Goal: Task Accomplishment & Management: Manage account settings

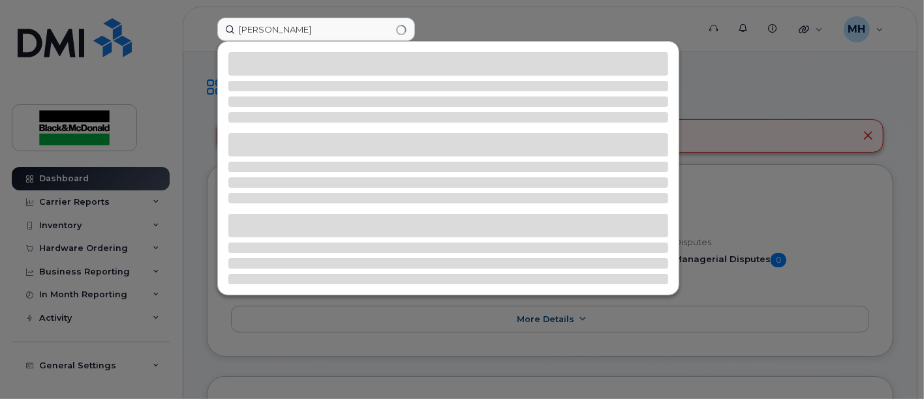
type input "[PERSON_NAME]"
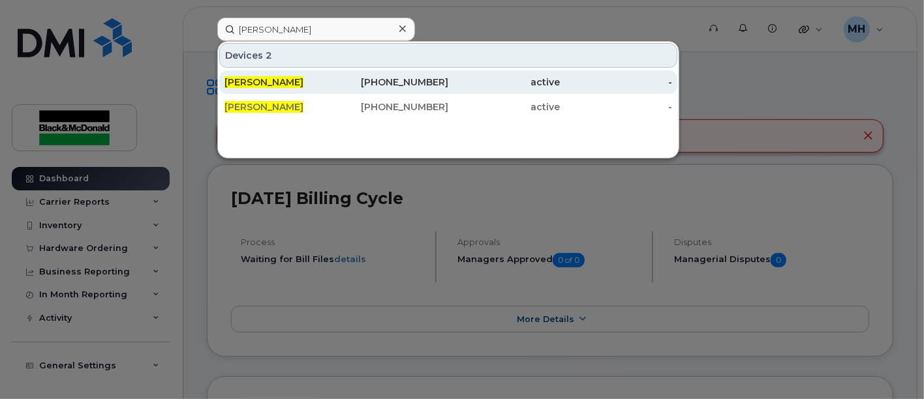
click at [274, 84] on span "[PERSON_NAME]" at bounding box center [263, 82] width 79 height 12
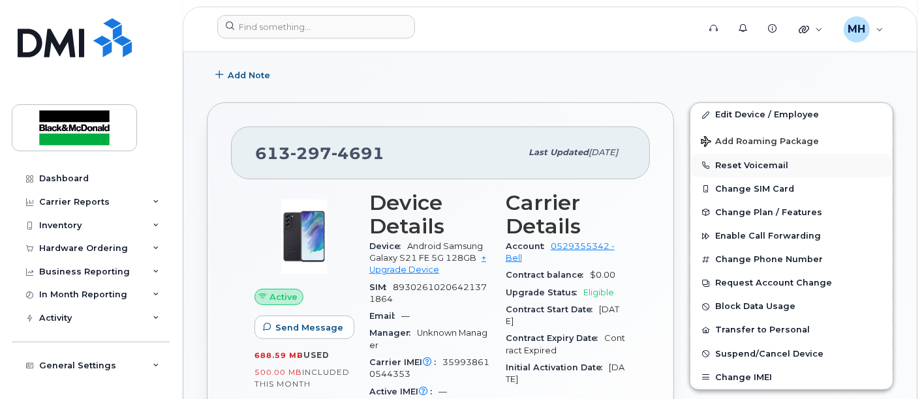
scroll to position [223, 0]
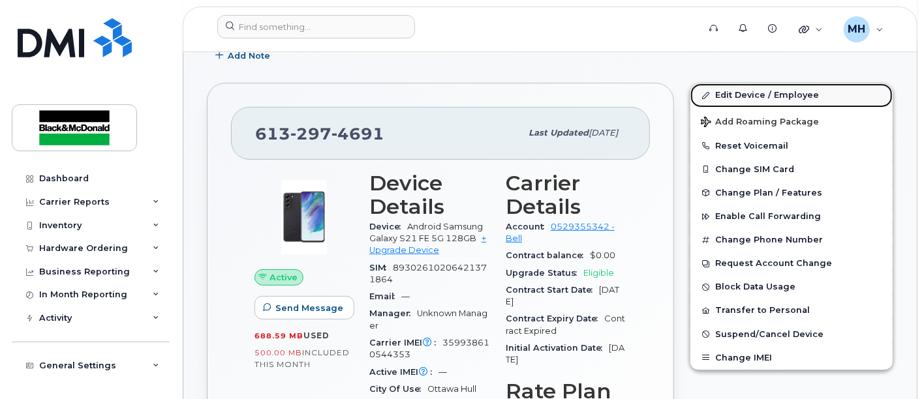
click at [757, 94] on link "Edit Device / Employee" at bounding box center [791, 94] width 202 height 23
click at [777, 91] on link "Edit Device / Employee" at bounding box center [791, 94] width 202 height 23
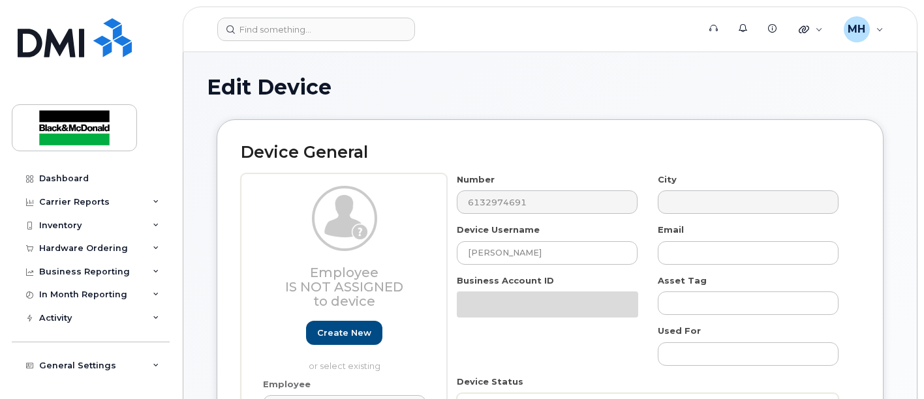
select select "10731671"
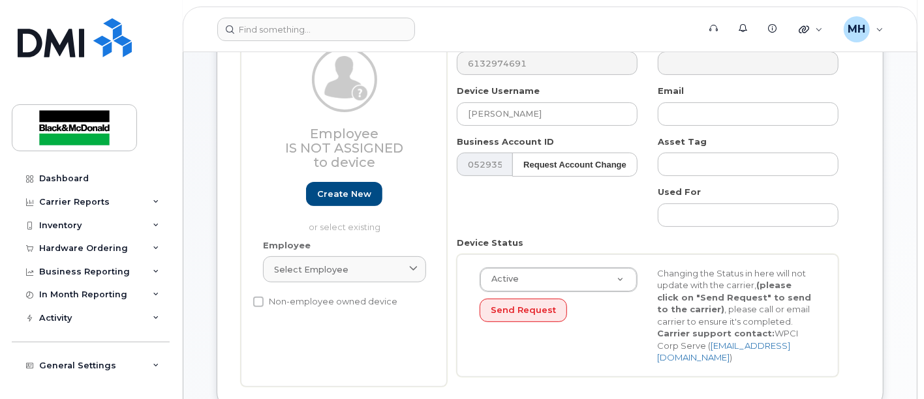
scroll to position [145, 0]
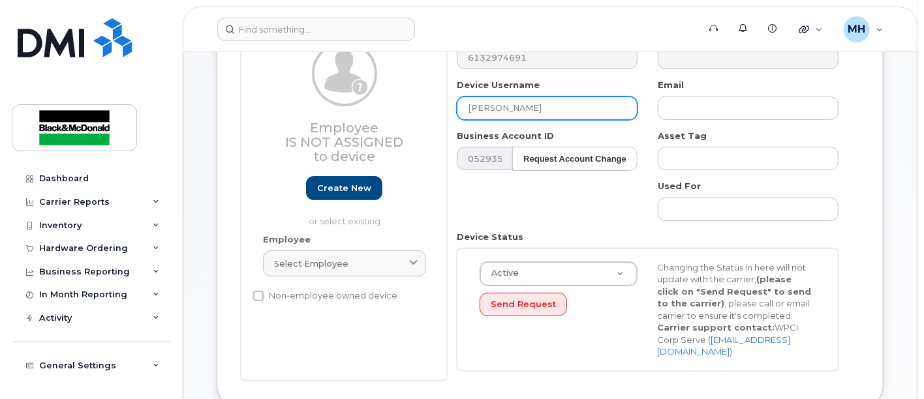
click at [464, 107] on input "[PERSON_NAME]" at bounding box center [547, 108] width 181 height 23
click at [579, 108] on input "Spare Phone (Luisa Gomez" at bounding box center [547, 108] width 181 height 23
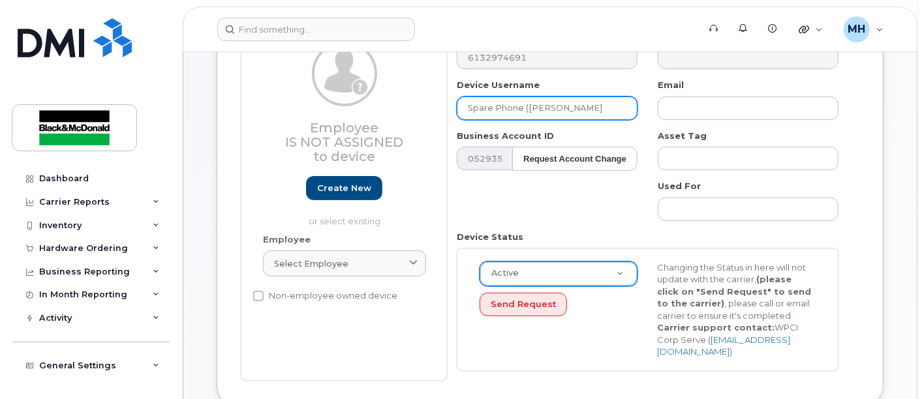
type input "Spare Phone (Luisa Gome"
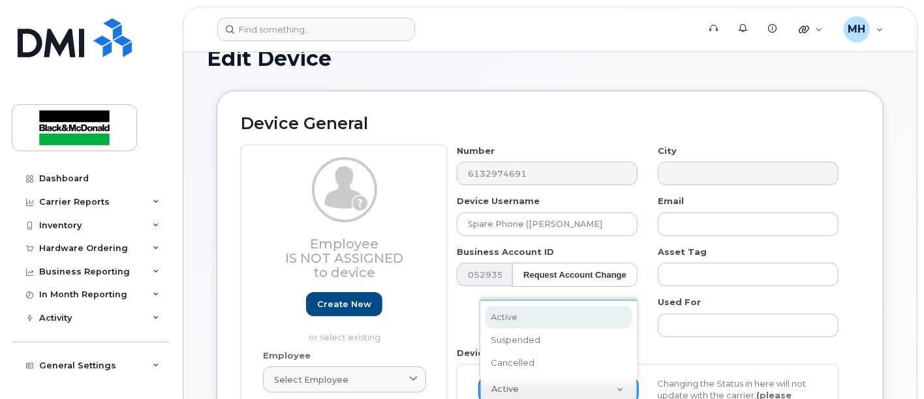
scroll to position [0, 0]
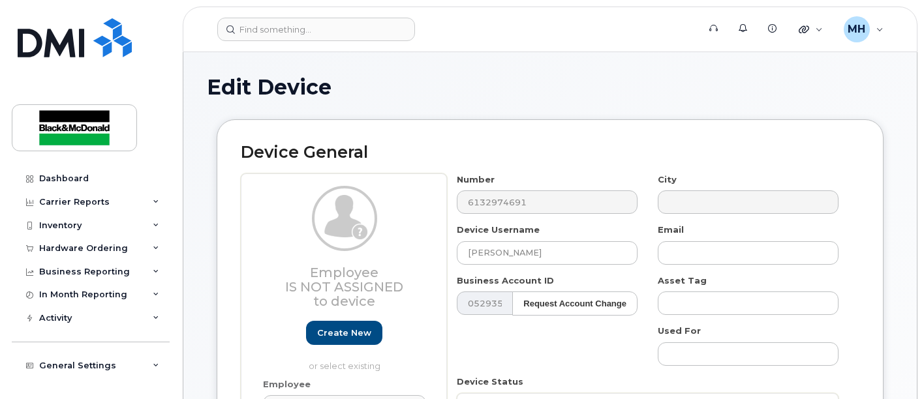
select select "10731671"
click at [466, 253] on input "[PERSON_NAME]" at bounding box center [547, 252] width 181 height 23
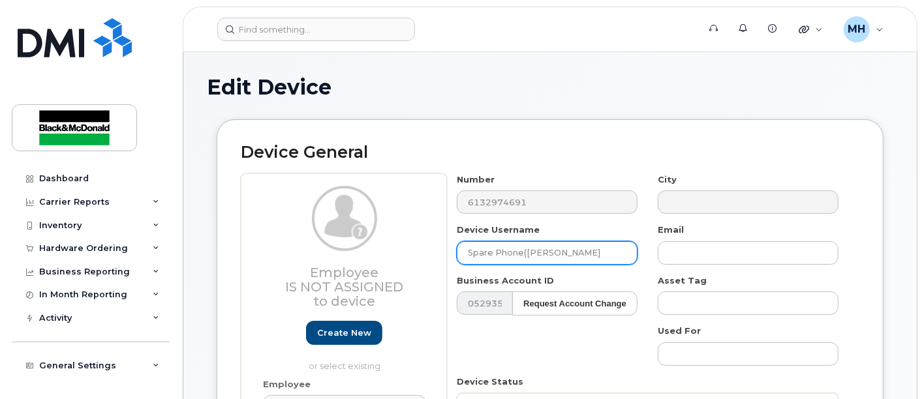
click at [587, 250] on input "Spare Phone(Luisa Gomez" at bounding box center [547, 252] width 181 height 23
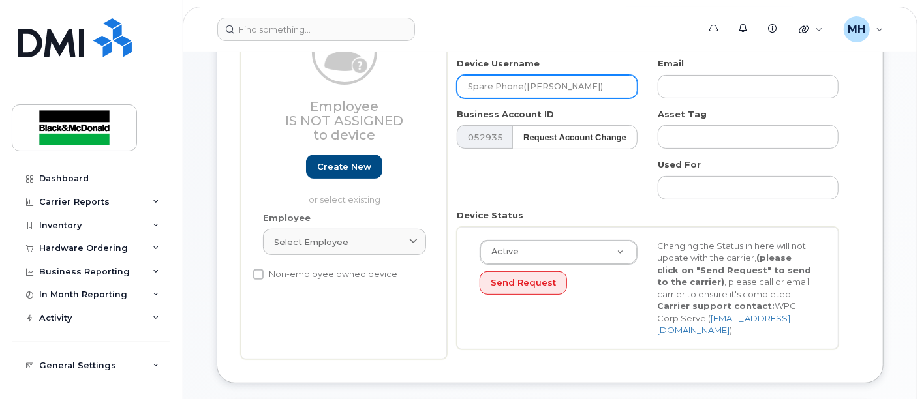
scroll to position [290, 0]
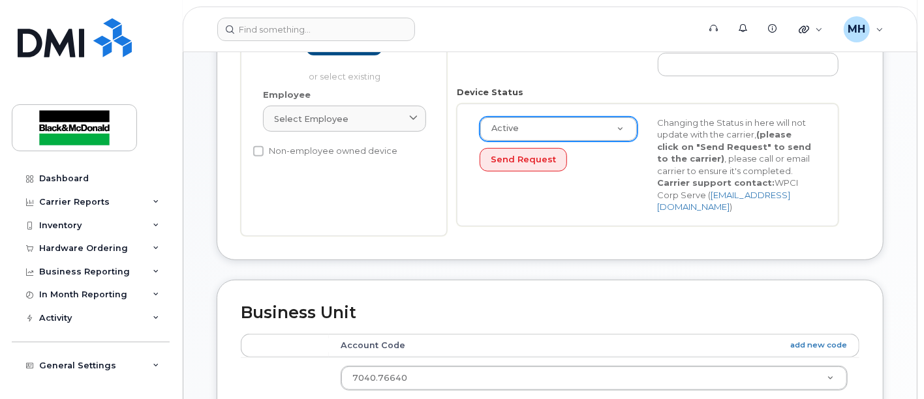
type input "Spare Phone(Luisa Gomez)"
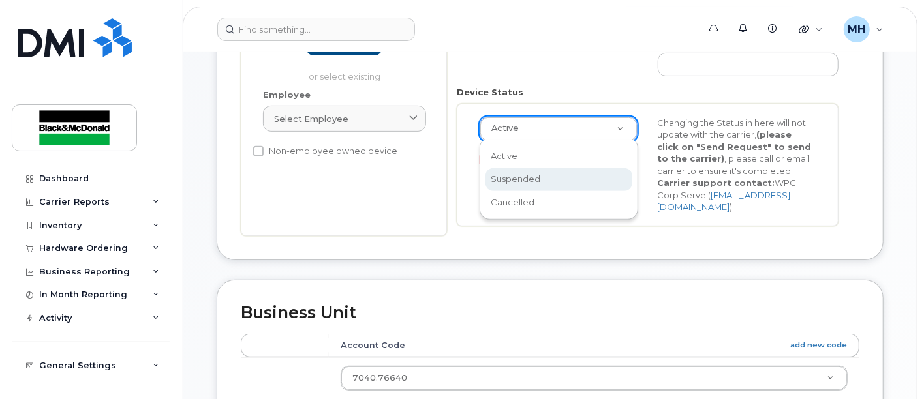
drag, startPoint x: 514, startPoint y: 176, endPoint x: 562, endPoint y: 174, distance: 48.3
select select "suspended"
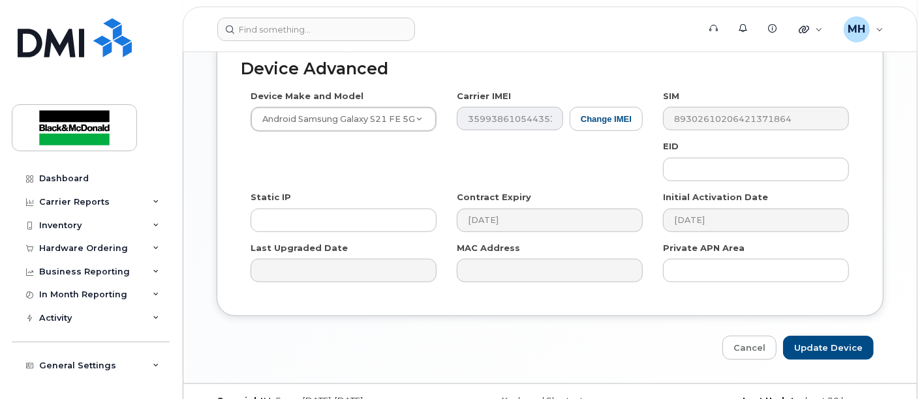
scroll to position [768, 0]
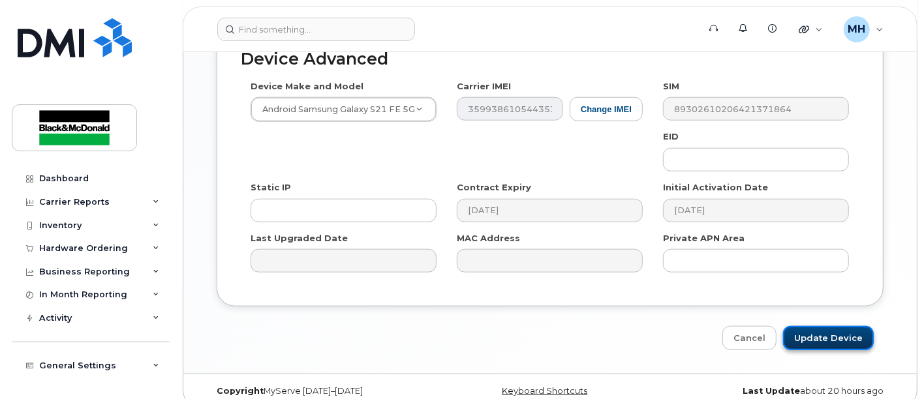
click at [833, 326] on input "Update Device" at bounding box center [828, 338] width 91 height 24
type input "Saving..."
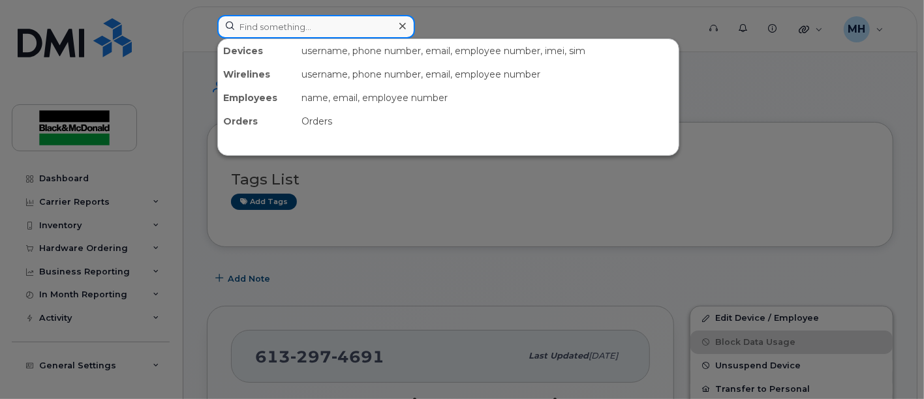
drag, startPoint x: 270, startPoint y: 33, endPoint x: 284, endPoint y: 33, distance: 14.3
click at [271, 31] on input at bounding box center [316, 26] width 198 height 23
type input "[PERSON_NAME]"
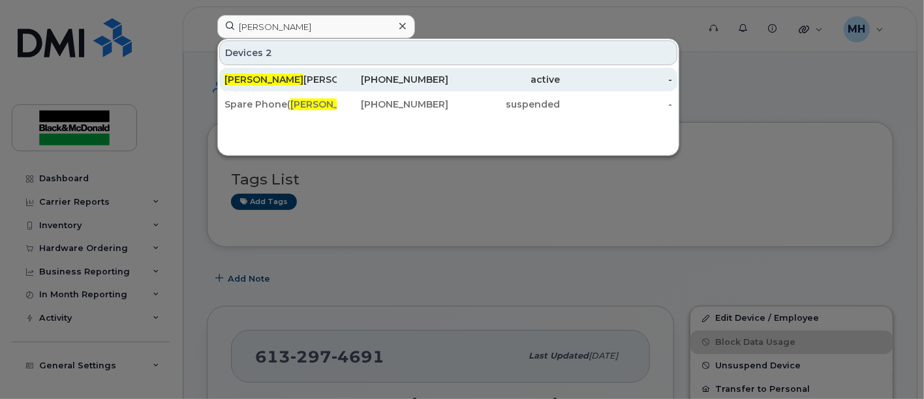
click at [272, 79] on div "[PERSON_NAME]" at bounding box center [280, 79] width 112 height 13
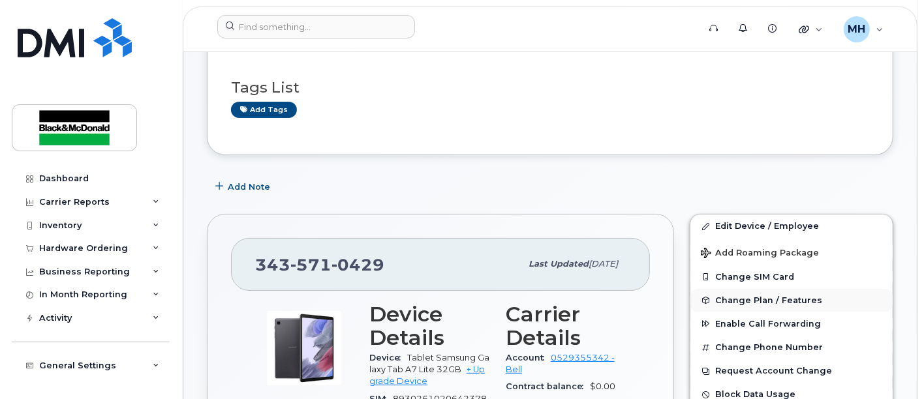
scroll to position [145, 0]
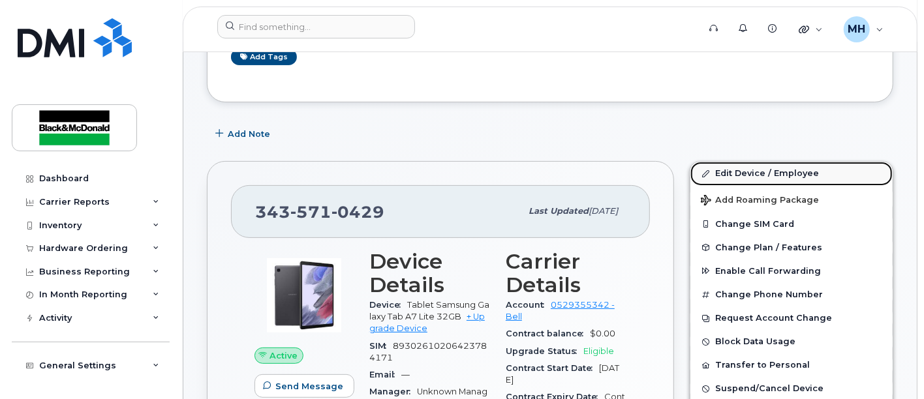
click at [768, 163] on link "Edit Device / Employee" at bounding box center [791, 173] width 202 height 23
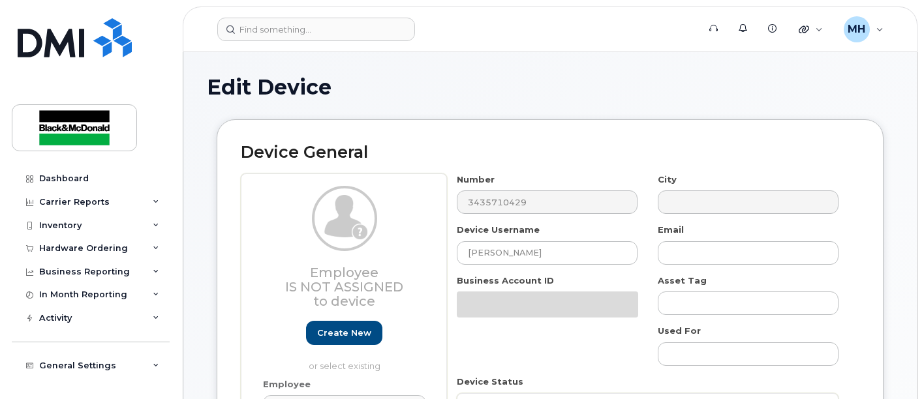
select select "10731671"
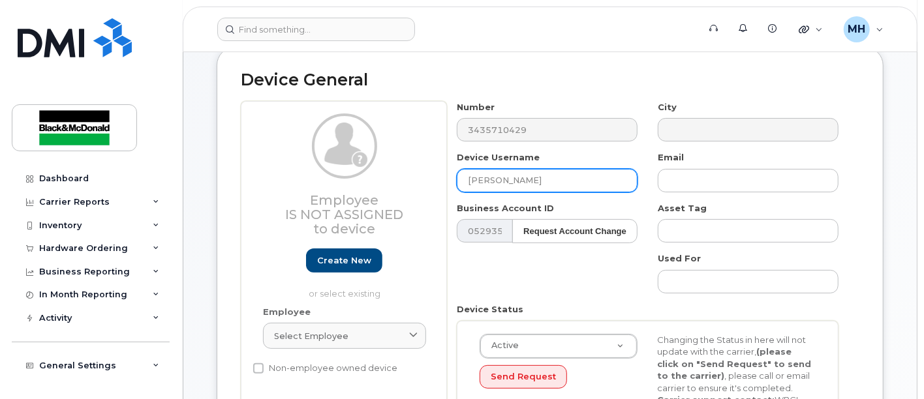
click at [464, 181] on input "[PERSON_NAME]" at bounding box center [547, 180] width 181 height 23
click at [594, 179] on input "Spare Tablet ([PERSON_NAME]" at bounding box center [547, 180] width 181 height 23
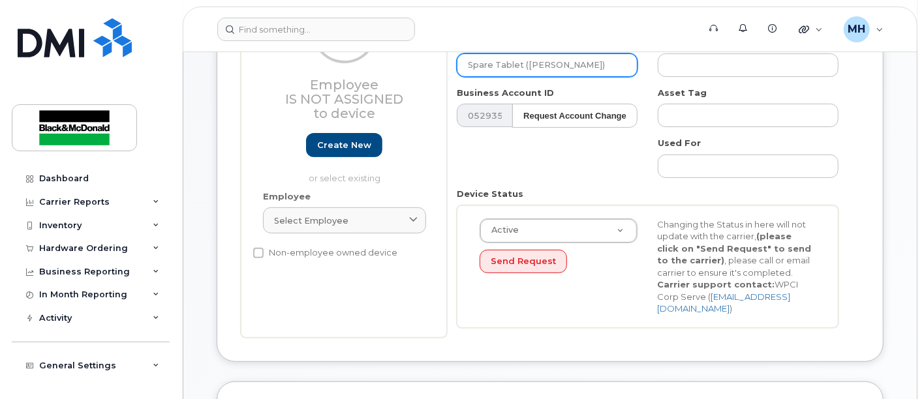
scroll to position [290, 0]
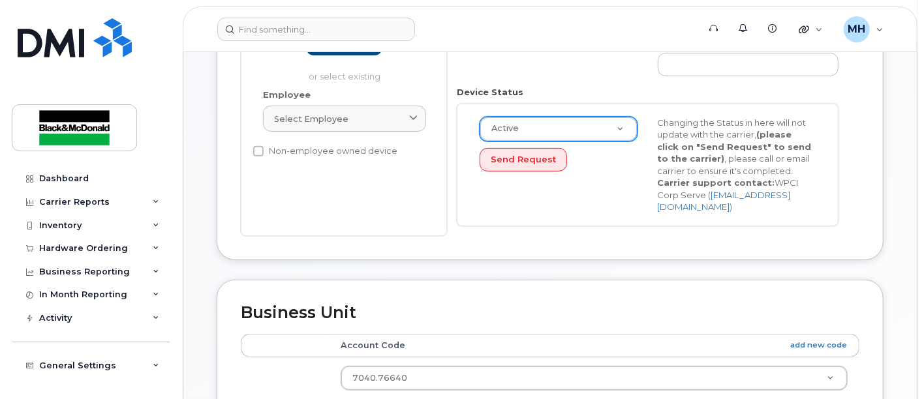
type input "Spare Tablet ([PERSON_NAME])"
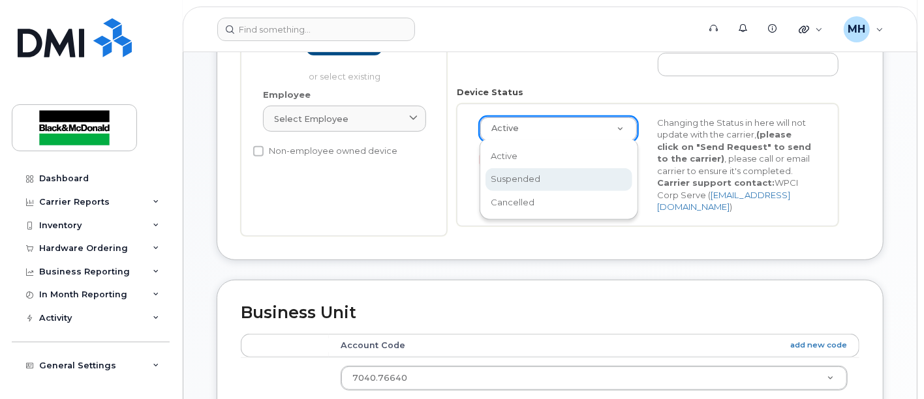
select select "suspended"
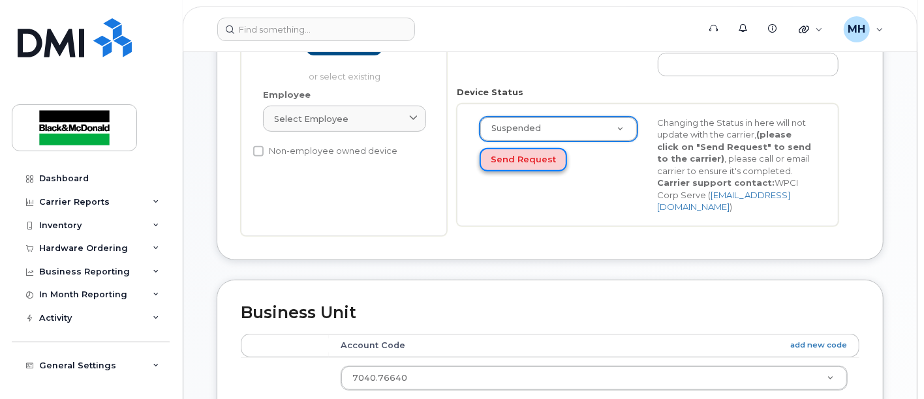
click at [531, 160] on button "Send Request" at bounding box center [522, 160] width 87 height 24
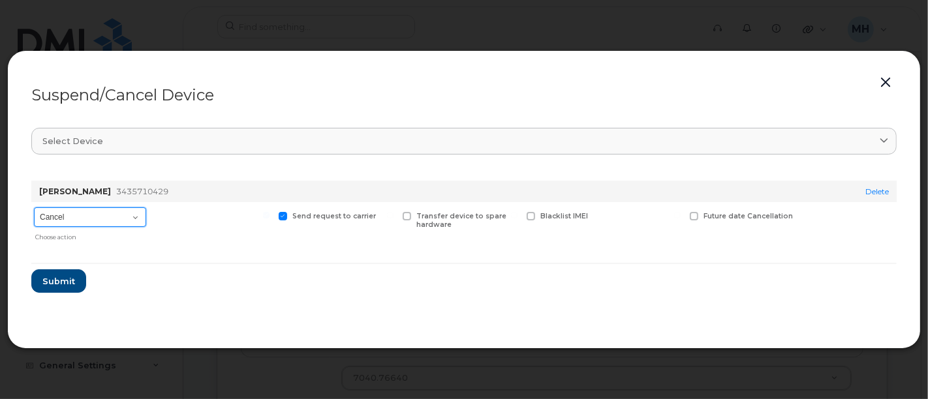
click at [109, 217] on select "Cancel Suspend - Extend Suspension Suspend - Reduced Rate Suspend - Full Rate S…" at bounding box center [90, 217] width 112 height 20
click at [885, 78] on button "button" at bounding box center [885, 83] width 20 height 18
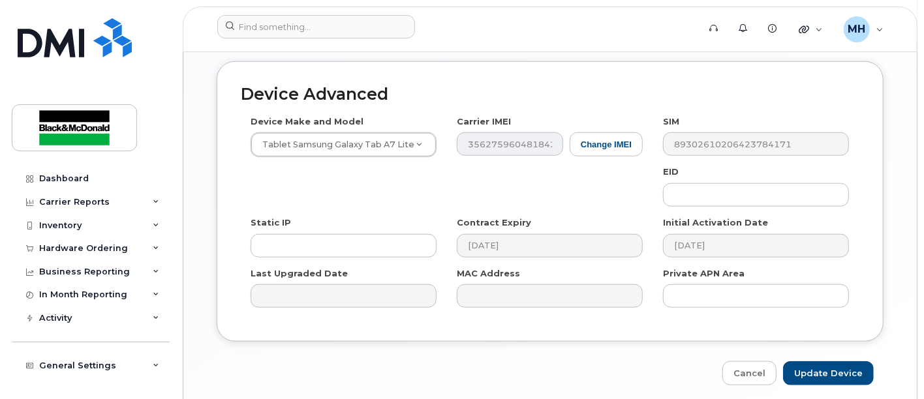
scroll to position [768, 0]
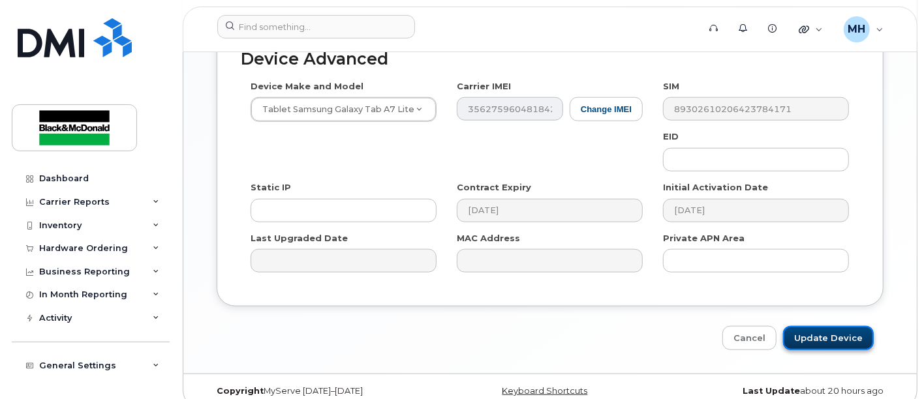
click at [843, 326] on input "Update Device" at bounding box center [828, 338] width 91 height 24
type input "Saving..."
